Goal: Navigation & Orientation: Understand site structure

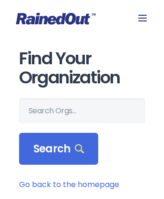
scroll to position [266, 0]
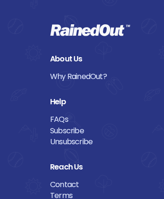
click at [82, 193] on link "Terms" at bounding box center [82, 195] width 64 height 11
